Goal: Navigation & Orientation: Find specific page/section

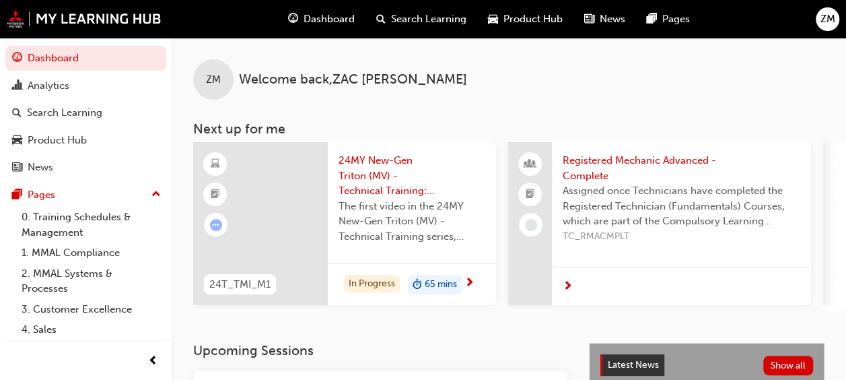
click at [766, 34] on div "Dashboard Search Learning Product Hub News Pages ZM" at bounding box center [423, 19] width 846 height 38
click at [832, 20] on span "ZM" at bounding box center [828, 18] width 15 height 15
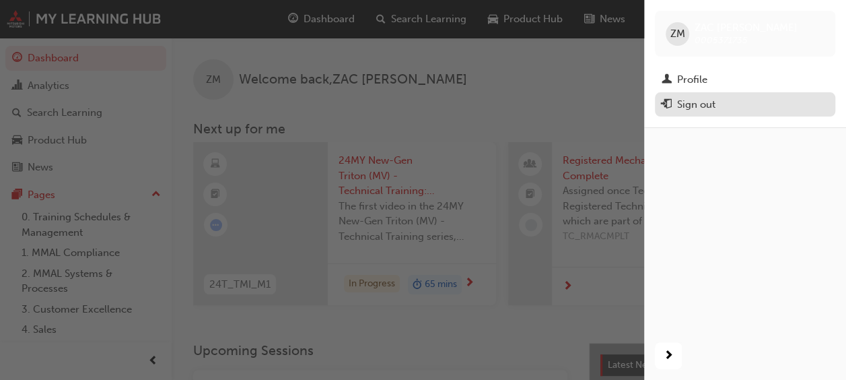
click at [717, 106] on div "Sign out" at bounding box center [745, 104] width 167 height 17
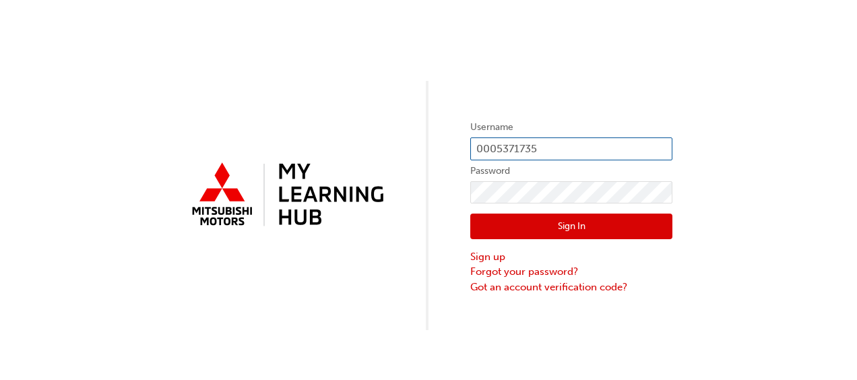
click at [536, 148] on input "0005371735" at bounding box center [571, 148] width 202 height 23
type input "0"
type input "bobby.castillo@milduramh.com.au"
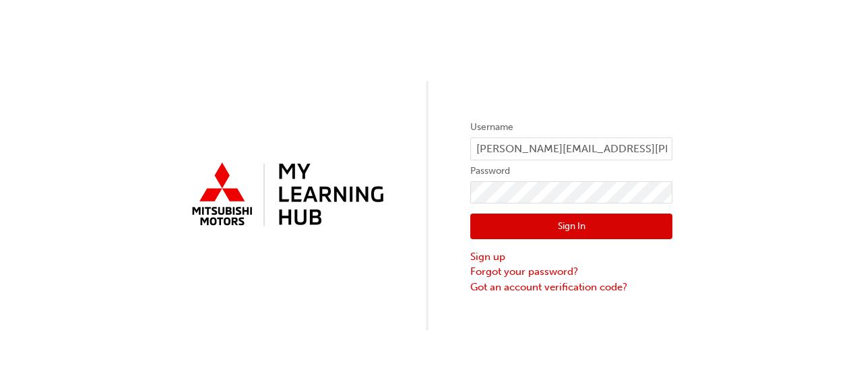
click at [630, 220] on button "Sign In" at bounding box center [571, 226] width 202 height 26
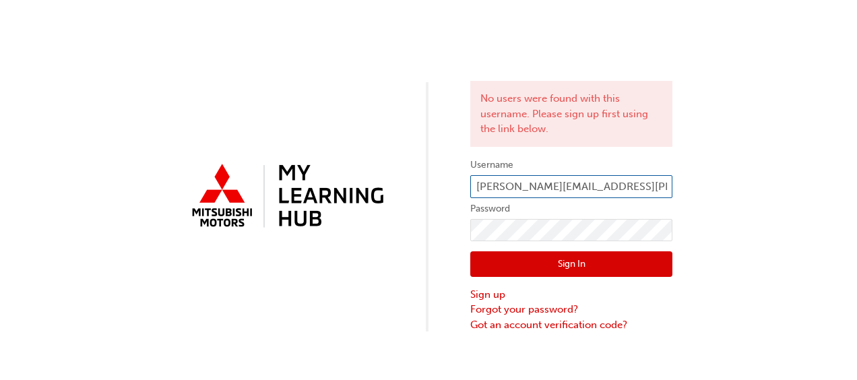
click at [661, 186] on input "bobby.castillo@milduramh.com.au" at bounding box center [571, 186] width 202 height 23
type input "b"
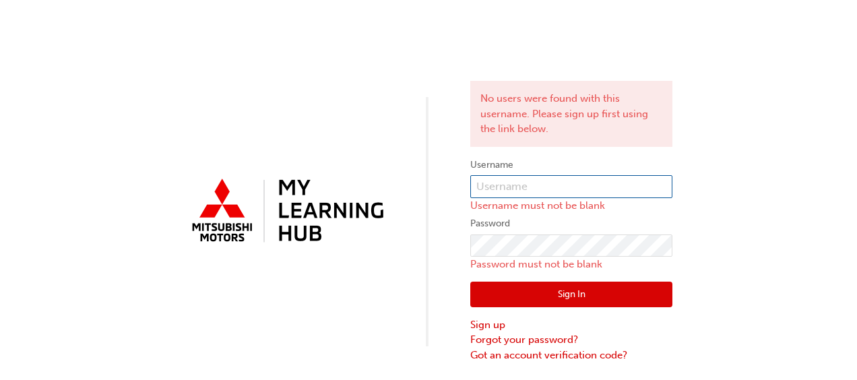
click at [540, 182] on input "text" at bounding box center [571, 186] width 202 height 23
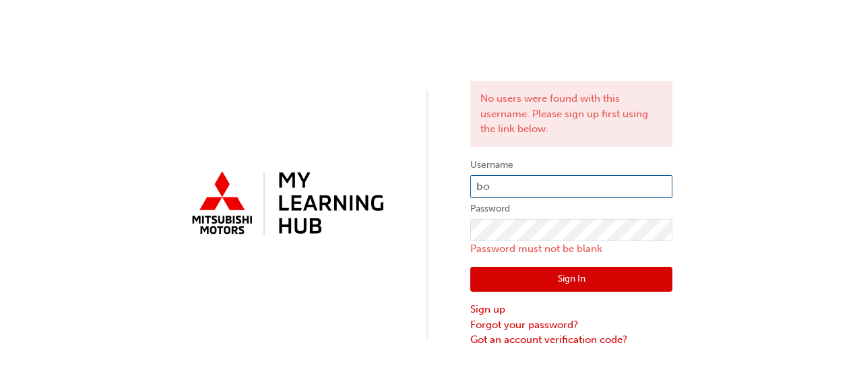
type input "b"
type input "bobby_rightguy@yahoo.com"
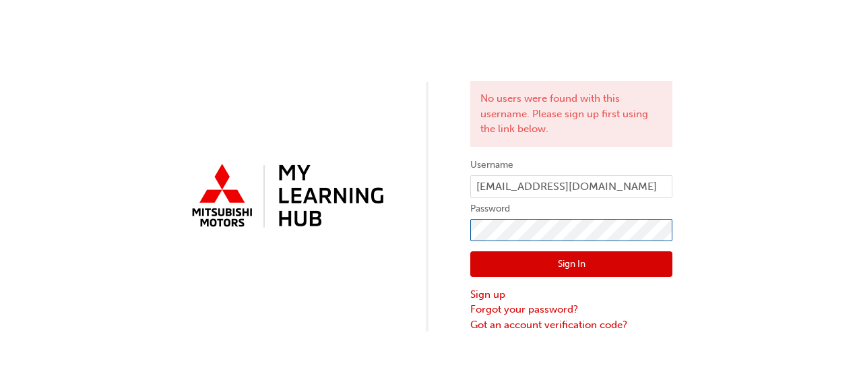
click button "Sign In" at bounding box center [571, 264] width 202 height 26
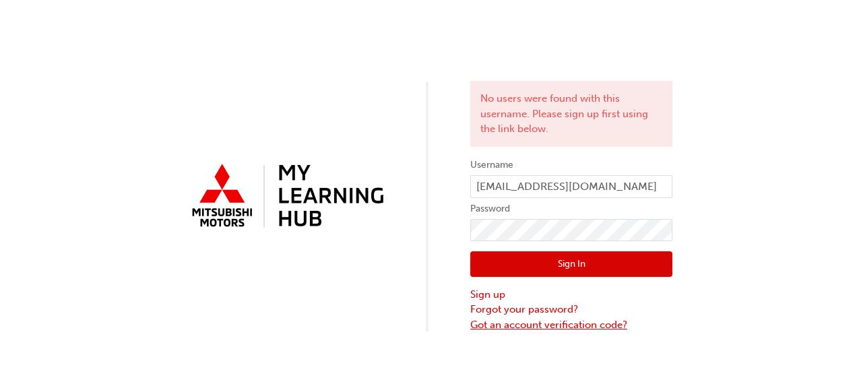
click at [578, 321] on link "Got an account verification code?" at bounding box center [571, 324] width 202 height 15
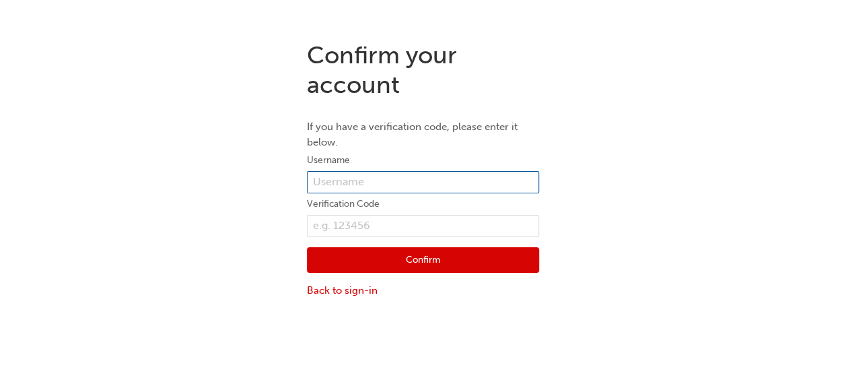
click at [391, 180] on input "text" at bounding box center [423, 182] width 232 height 23
type input "bobby_rightguy@yahoo.com"
click at [464, 249] on button "Confirm" at bounding box center [423, 260] width 232 height 26
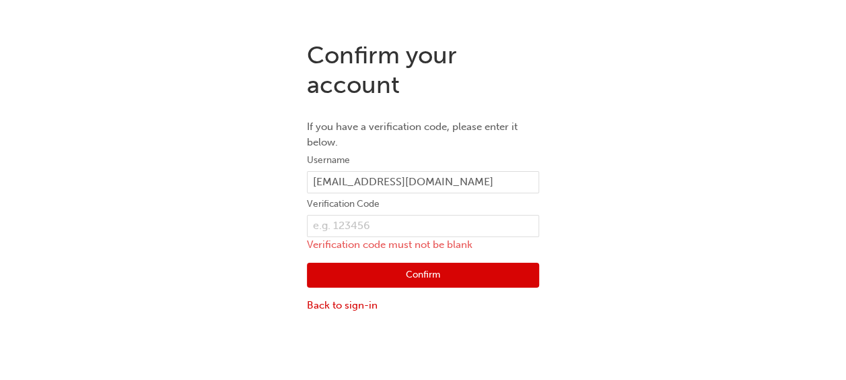
click at [465, 269] on button "Confirm" at bounding box center [423, 276] width 232 height 26
click at [378, 224] on input "text" at bounding box center [423, 226] width 232 height 23
click at [393, 275] on button "Confirm" at bounding box center [423, 276] width 232 height 26
click at [356, 301] on link "Back to sign-in" at bounding box center [423, 305] width 232 height 15
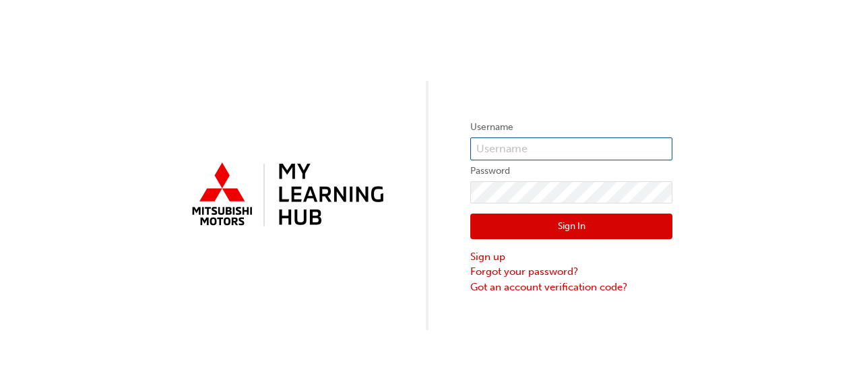
type input "0005371735"
click at [551, 228] on button "Sign In" at bounding box center [571, 226] width 202 height 26
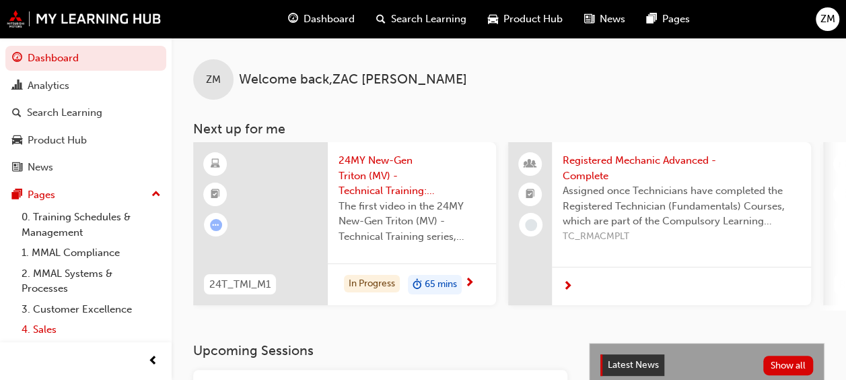
click at [74, 333] on link "4. Sales" at bounding box center [91, 329] width 150 height 21
